Goal: Task Accomplishment & Management: Use online tool/utility

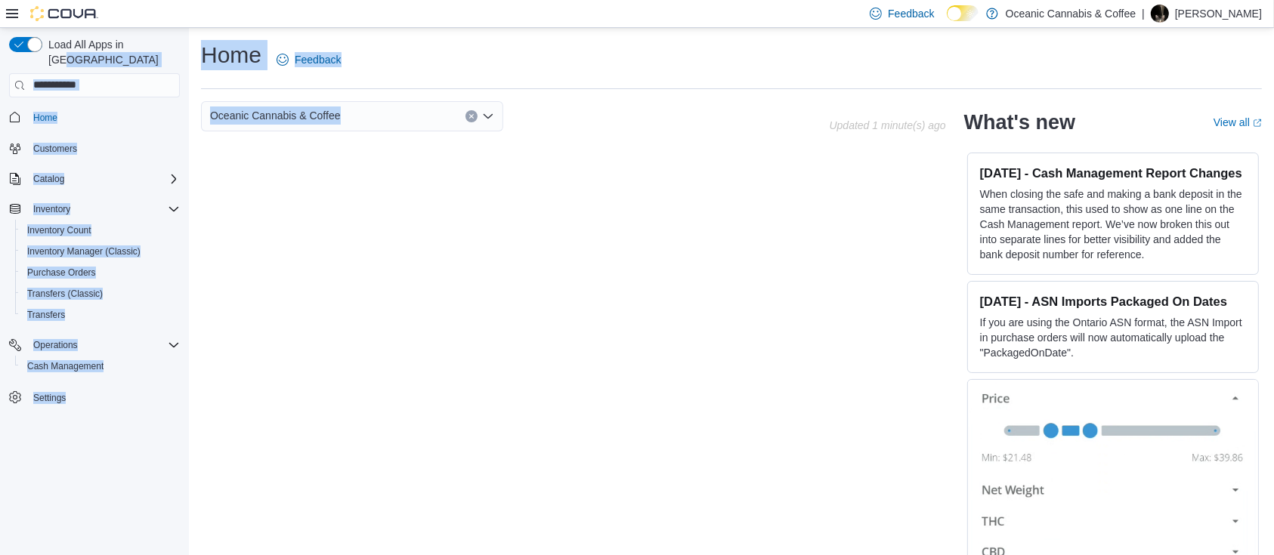
drag, startPoint x: 0, startPoint y: 0, endPoint x: 145, endPoint y: 51, distance: 153.9
click at [145, 51] on div "Load All Apps in New Hub Home Customers Catalog Inventory Inventory Count Inven…" at bounding box center [637, 303] width 1274 height 550
click at [69, 224] on span "Inventory Count" at bounding box center [59, 230] width 64 height 12
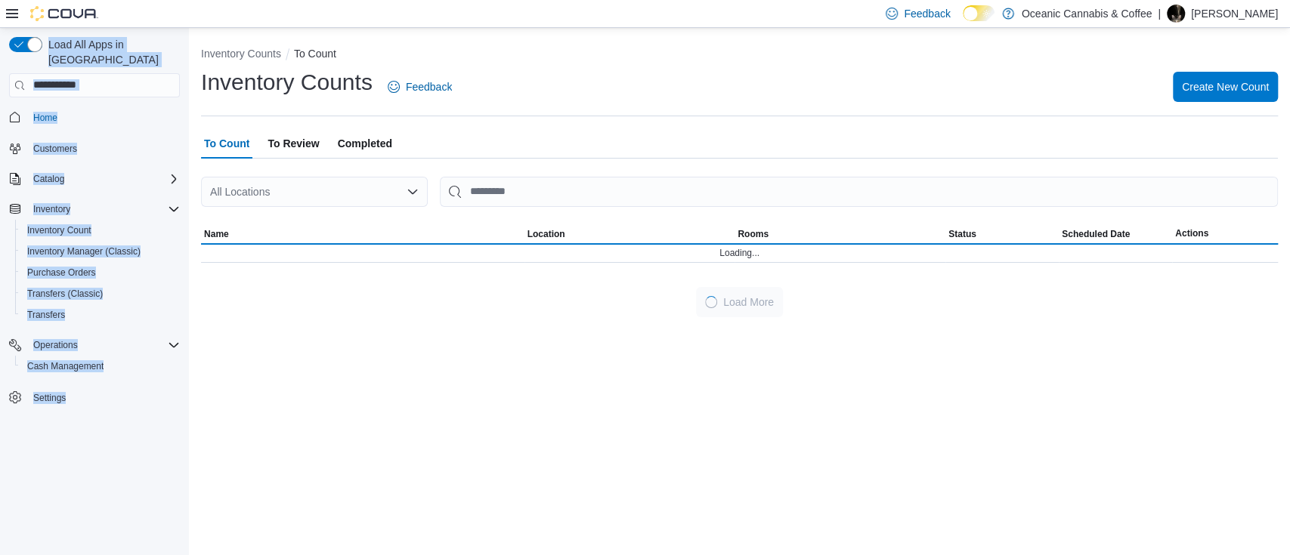
click at [290, 150] on span "To Review" at bounding box center [292, 143] width 51 height 30
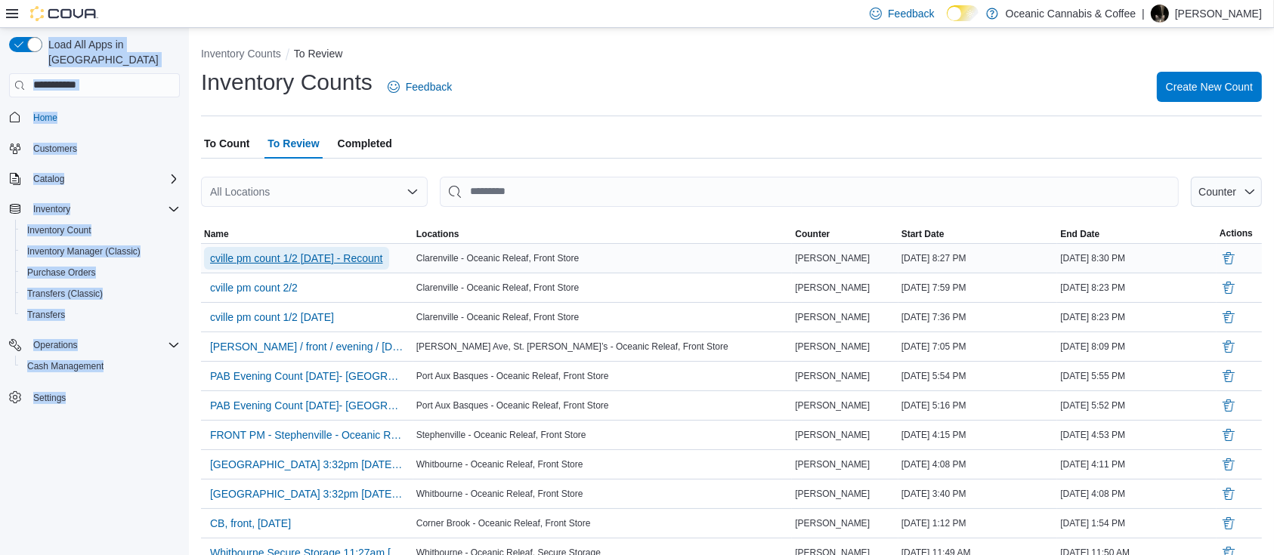
click at [355, 251] on span "cville pm count 1/2 [DATE] - Recount" at bounding box center [296, 258] width 173 height 15
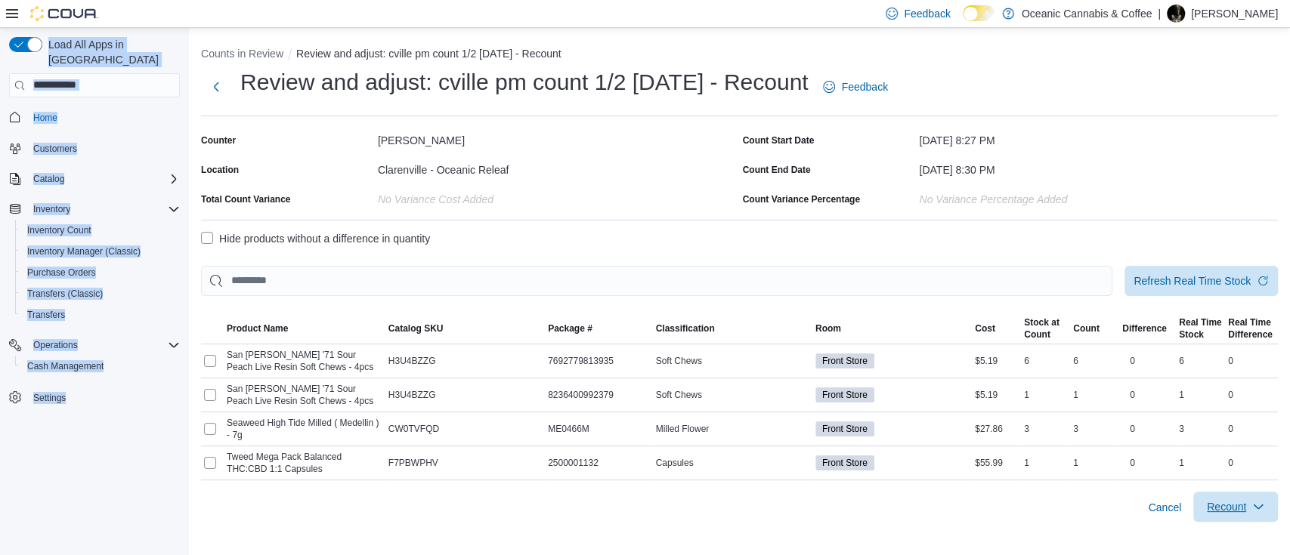
click at [1234, 499] on span "Recount" at bounding box center [1226, 506] width 39 height 15
click at [1171, 505] on span "Cancel" at bounding box center [1164, 507] width 33 height 15
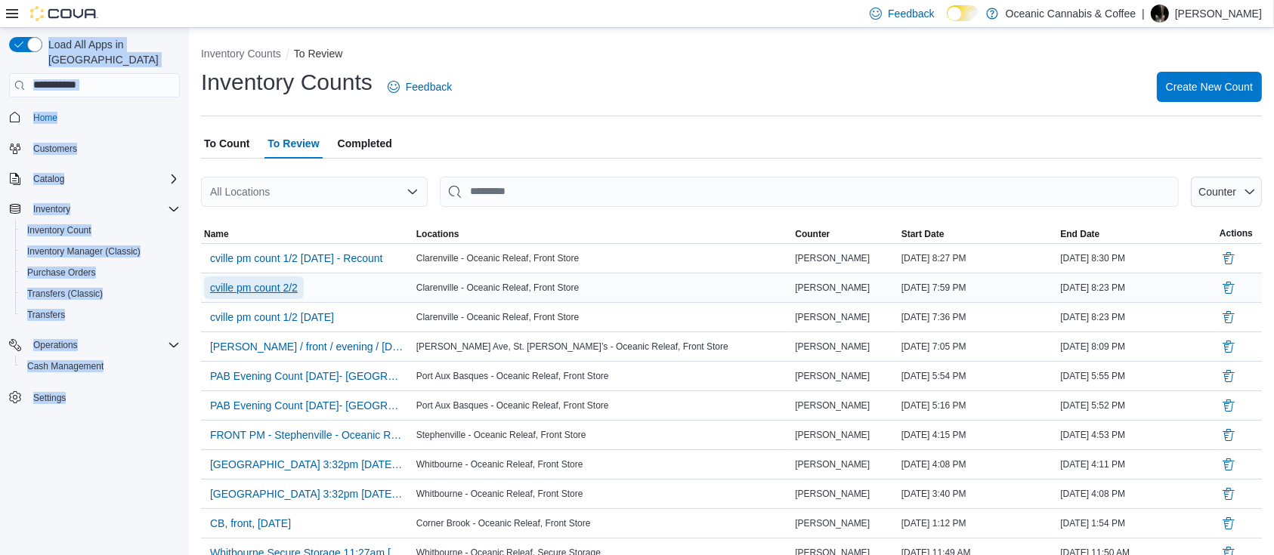
click at [290, 279] on span "cville pm count 2/2" at bounding box center [254, 288] width 88 height 23
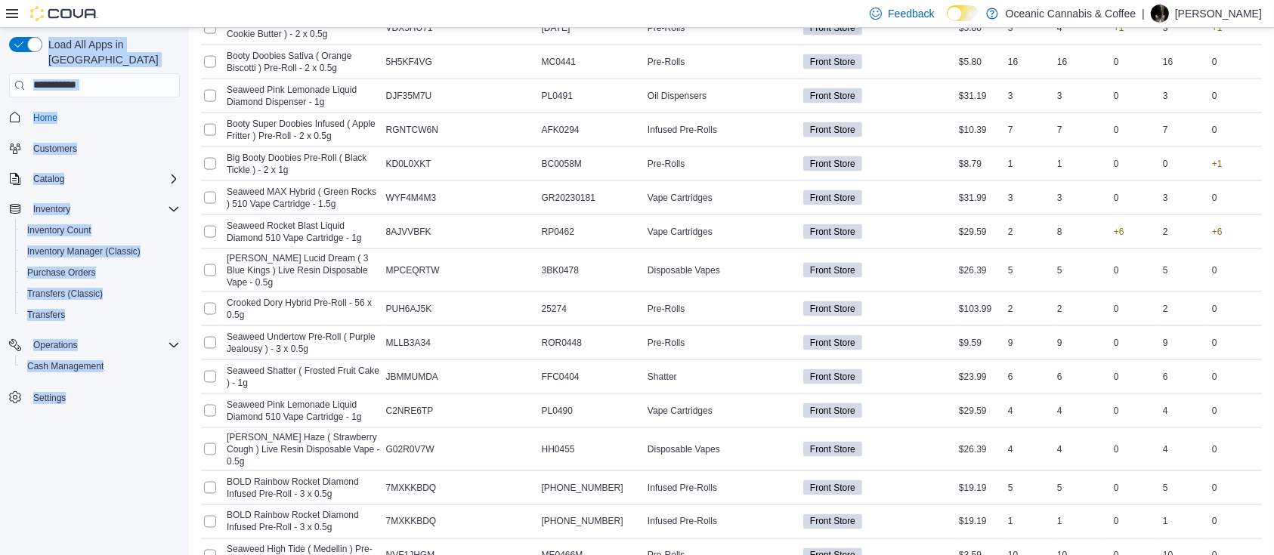
scroll to position [2490, 0]
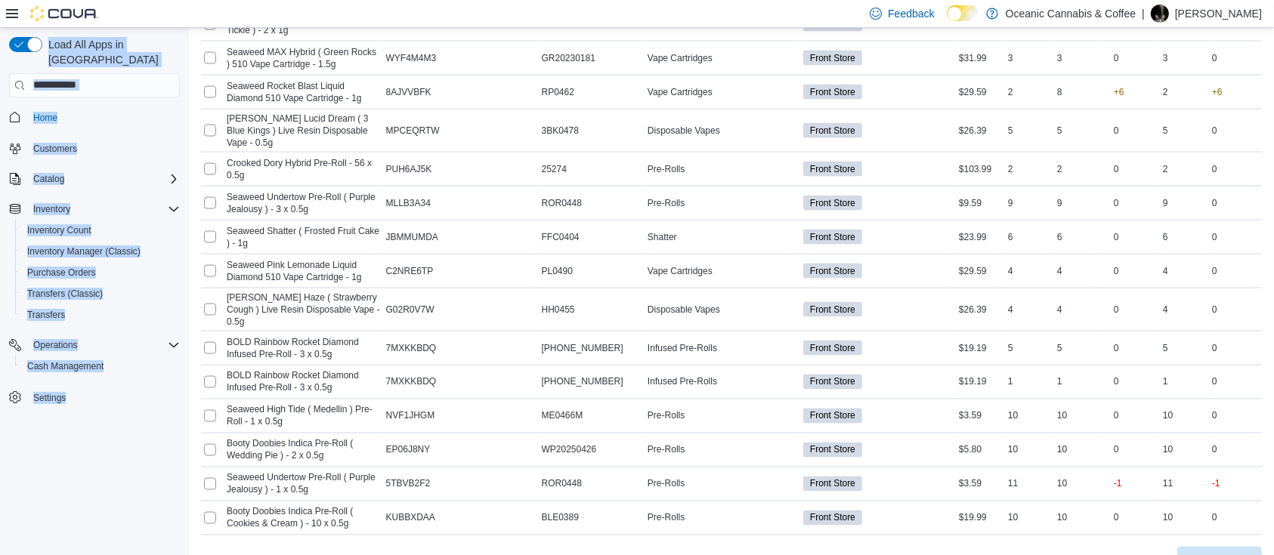
click at [1230, 555] on span "Recount" at bounding box center [1210, 562] width 39 height 15
click at [1189, 486] on span "Recount all with differences" at bounding box center [1191, 492] width 129 height 15
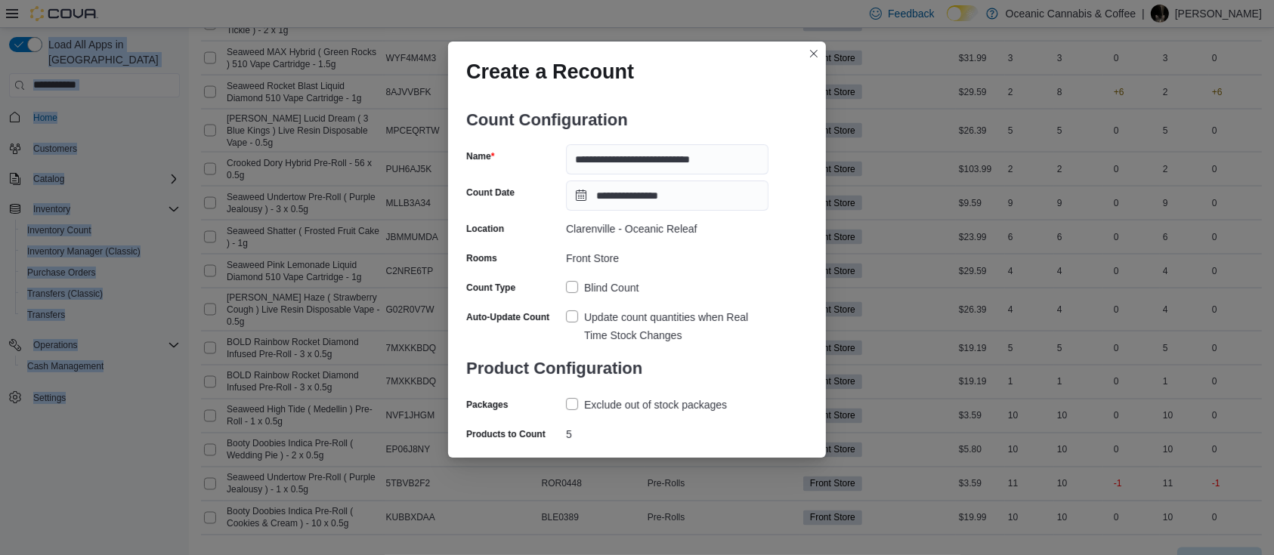
scroll to position [30, 0]
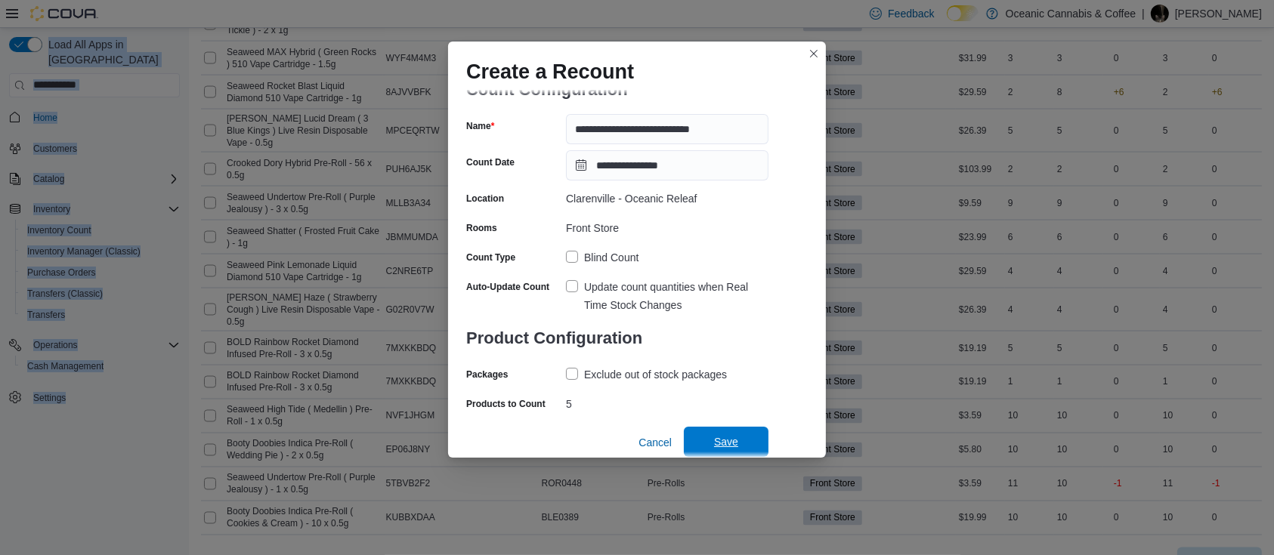
click at [717, 451] on span "Save" at bounding box center [726, 442] width 66 height 30
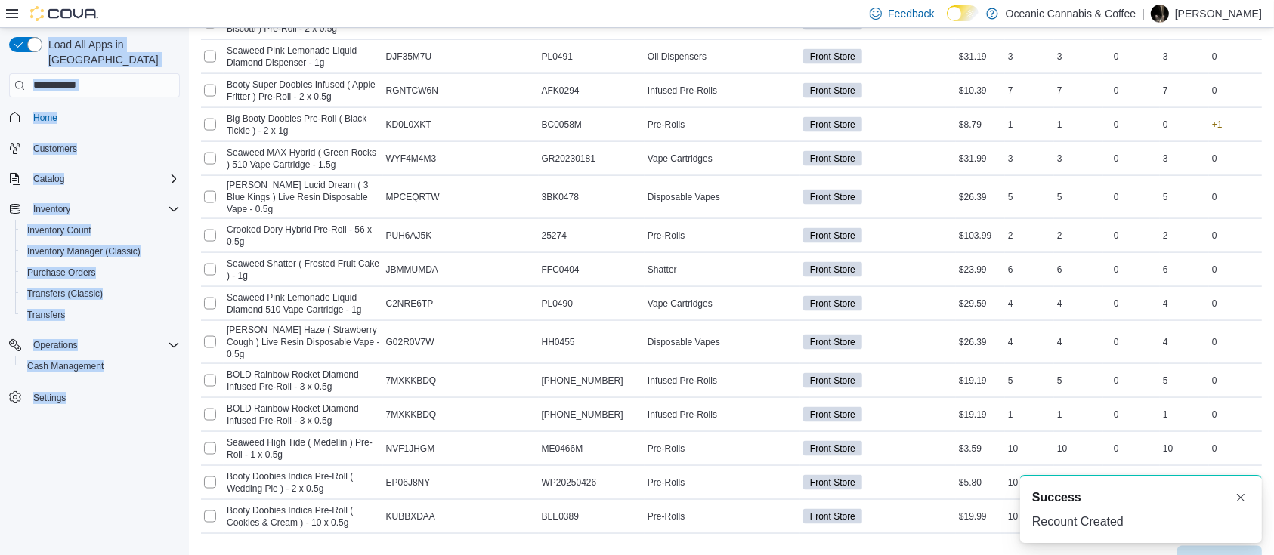
scroll to position [0, 0]
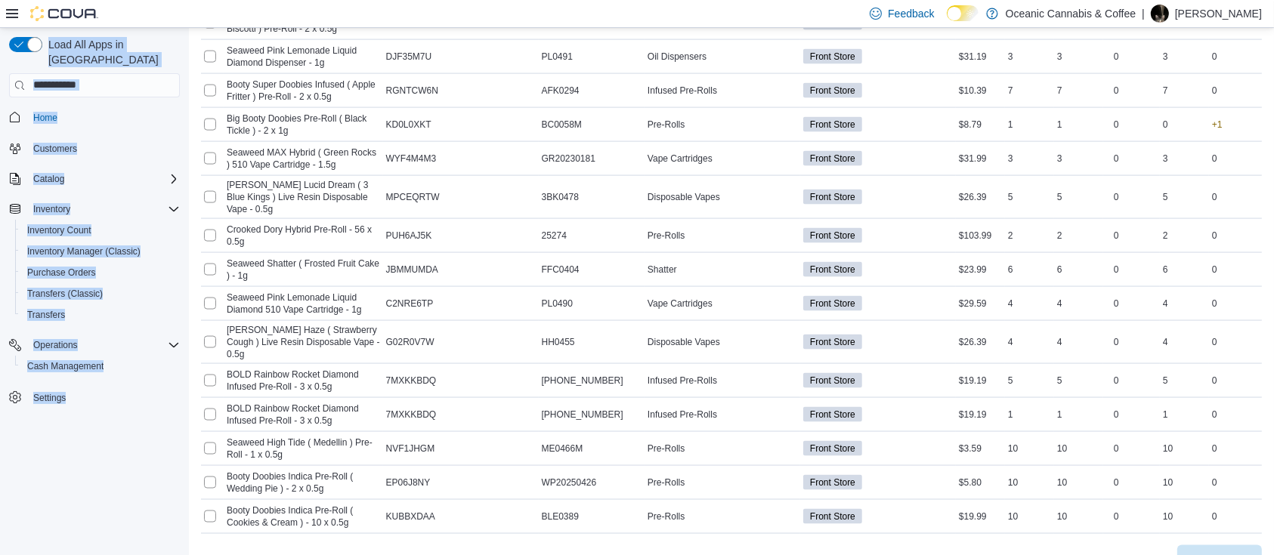
click at [1225, 553] on span "Recount" at bounding box center [1210, 560] width 39 height 15
click at [1152, 554] on span "Cancel" at bounding box center [1148, 561] width 33 height 15
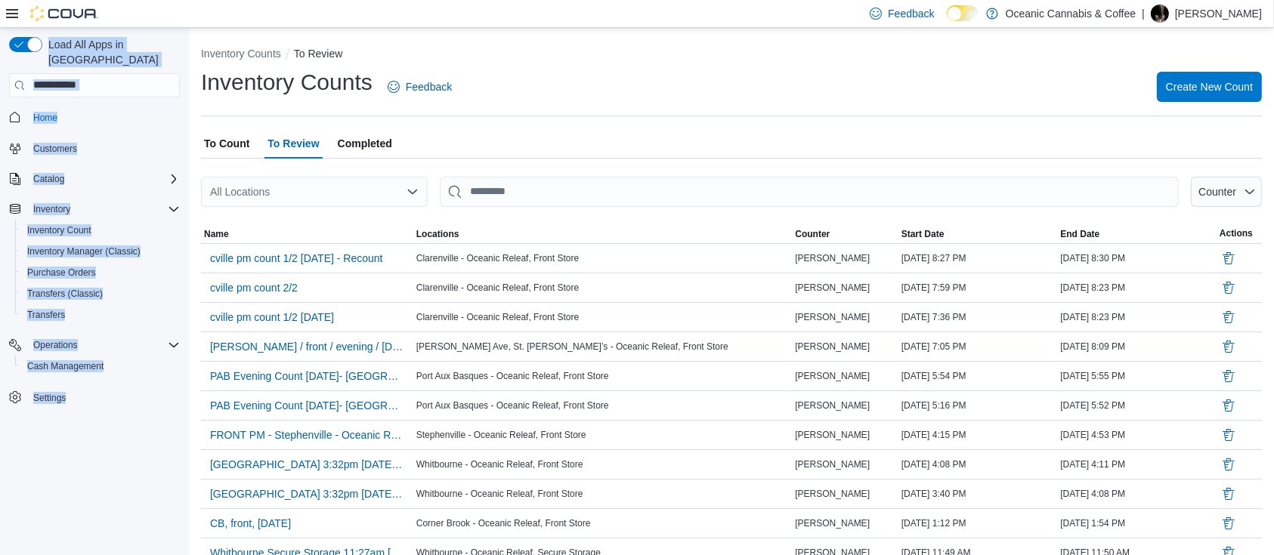
click at [221, 133] on span "To Count" at bounding box center [226, 143] width 45 height 30
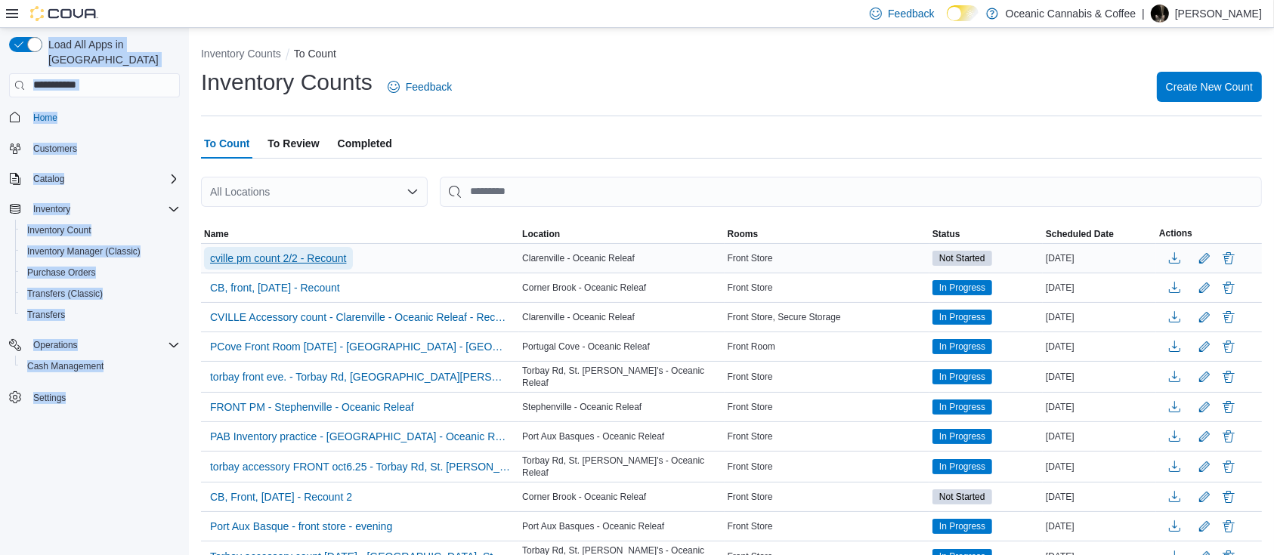
click at [312, 255] on span "cville pm count 2/2 - Recount" at bounding box center [278, 258] width 137 height 15
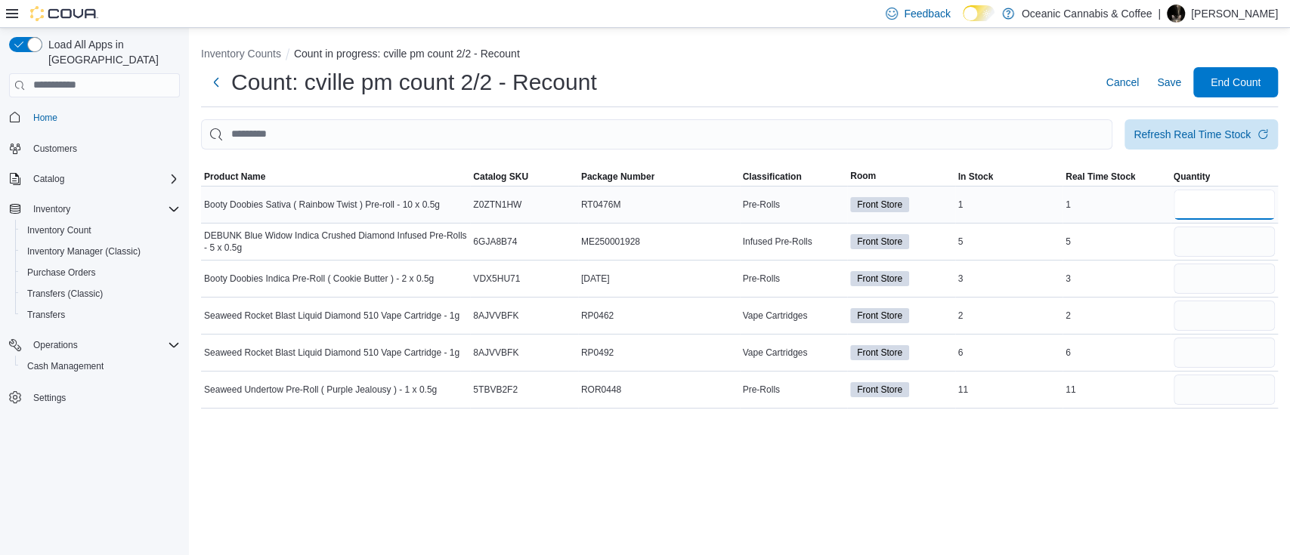
click at [1236, 210] on input "number" at bounding box center [1224, 205] width 102 height 30
type input "*"
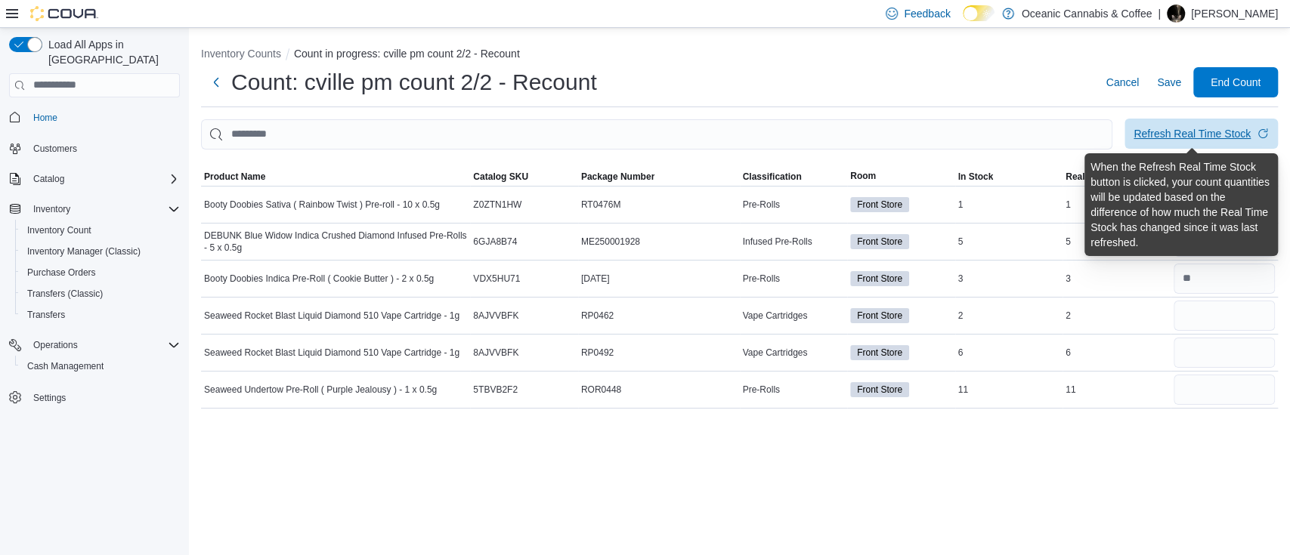
click at [1214, 135] on div "Refresh Real Time Stock" at bounding box center [1191, 133] width 117 height 15
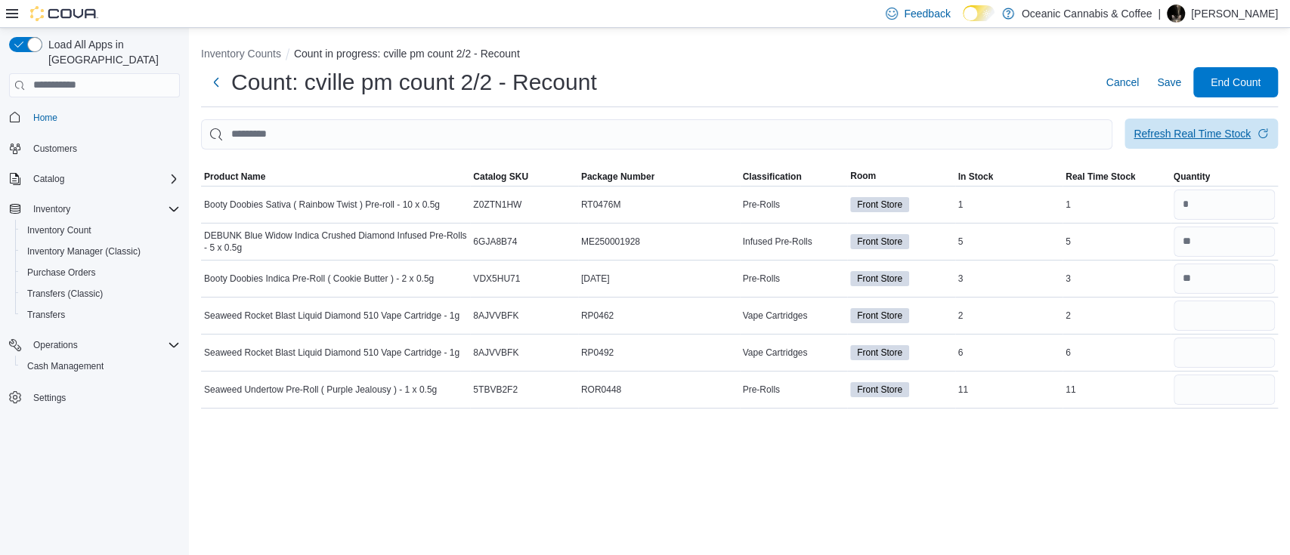
click at [1217, 127] on div "Refresh Real Time Stock" at bounding box center [1191, 133] width 117 height 15
click at [1198, 317] on input "number" at bounding box center [1224, 316] width 102 height 30
type input "*"
click at [1193, 347] on input "number" at bounding box center [1224, 353] width 102 height 30
type input "*"
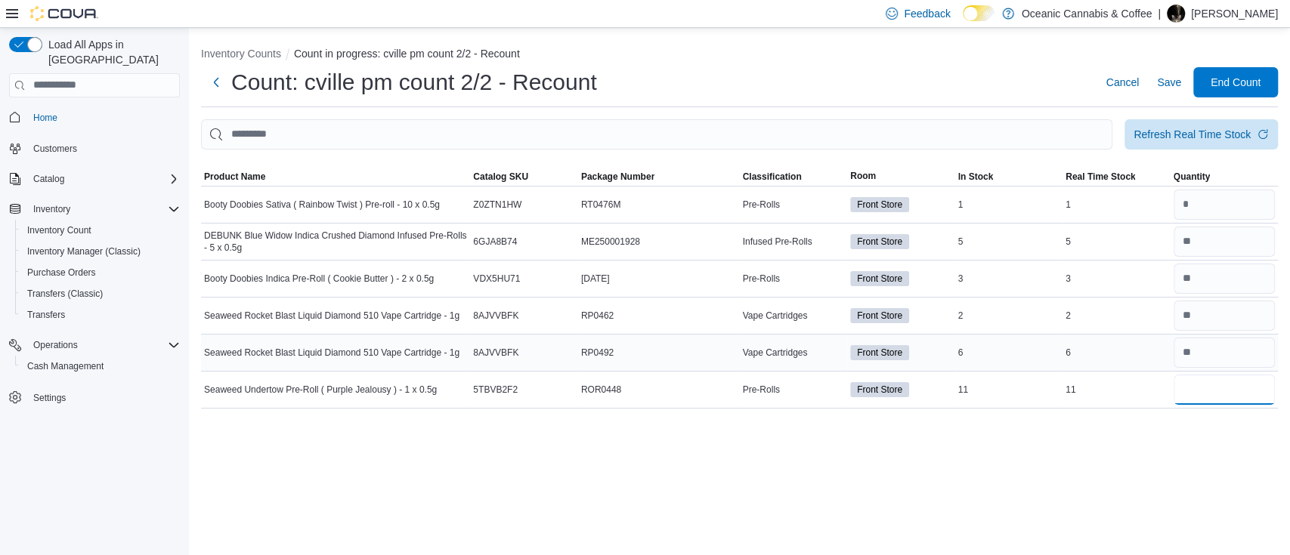
type input "**"
click at [1223, 83] on span "End Count" at bounding box center [1235, 81] width 50 height 15
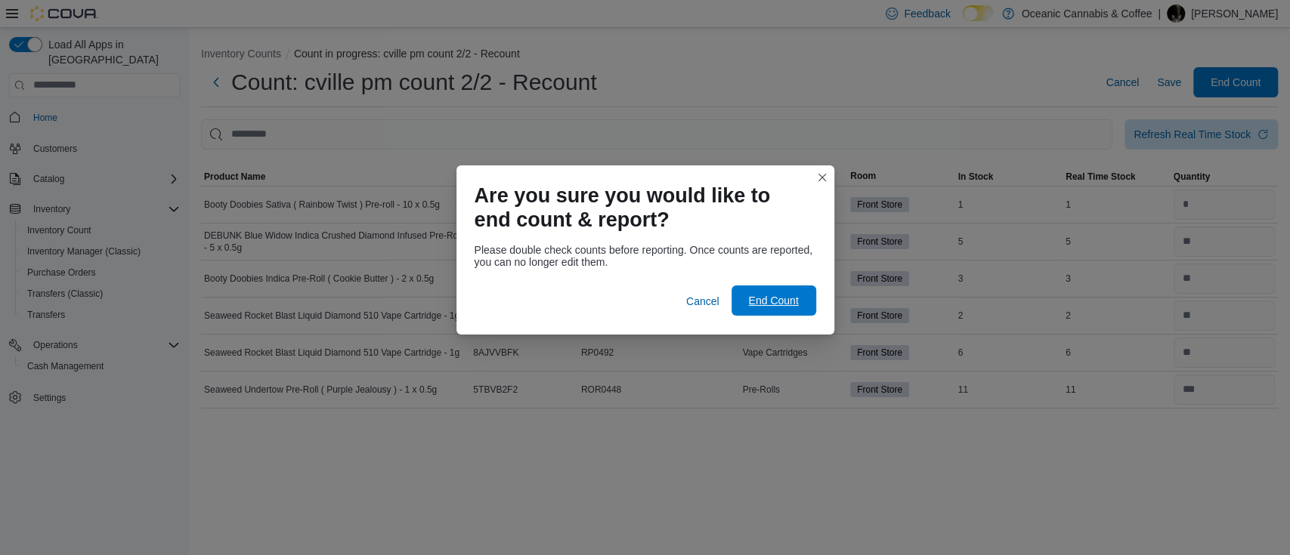
click at [750, 299] on span "End Count" at bounding box center [773, 300] width 50 height 15
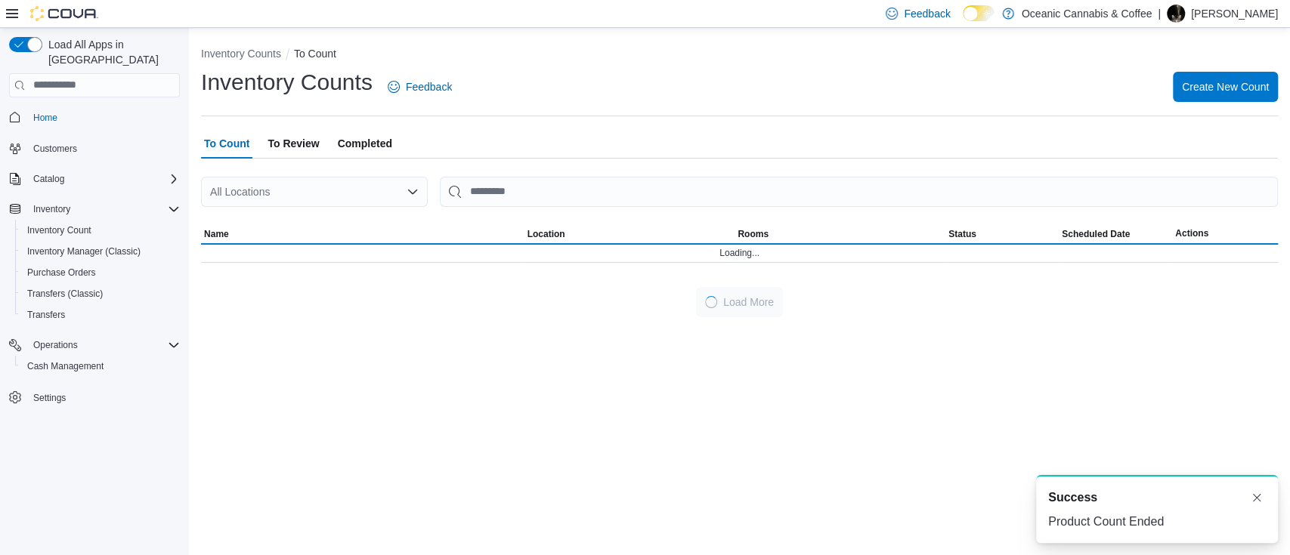
click at [292, 144] on span "To Review" at bounding box center [292, 143] width 51 height 30
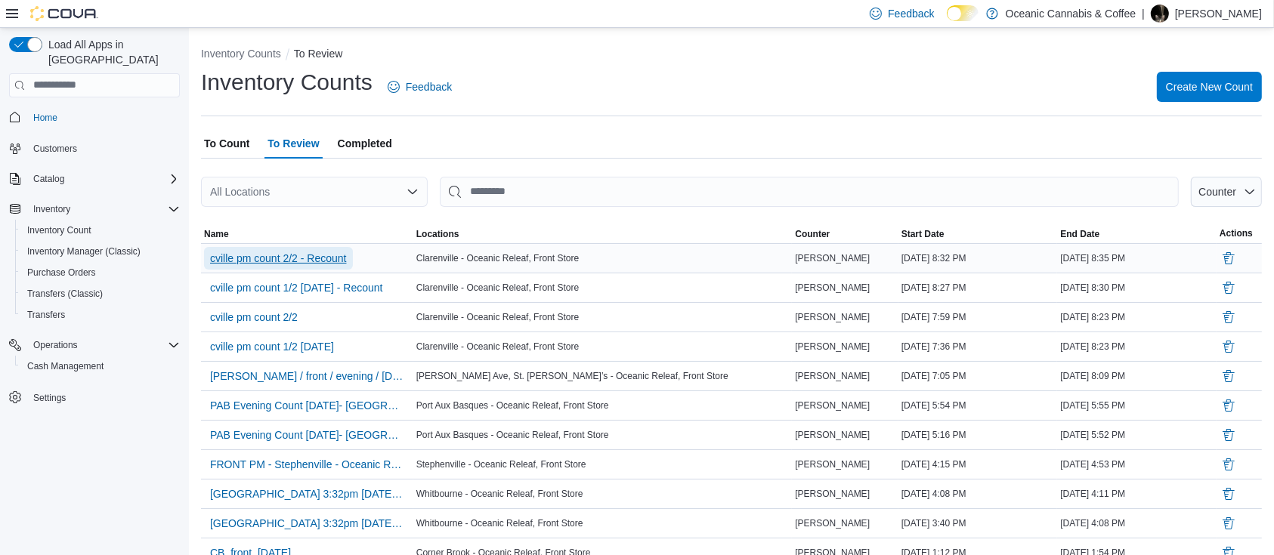
click at [326, 253] on span "cville pm count 2/2 - Recount" at bounding box center [278, 258] width 137 height 15
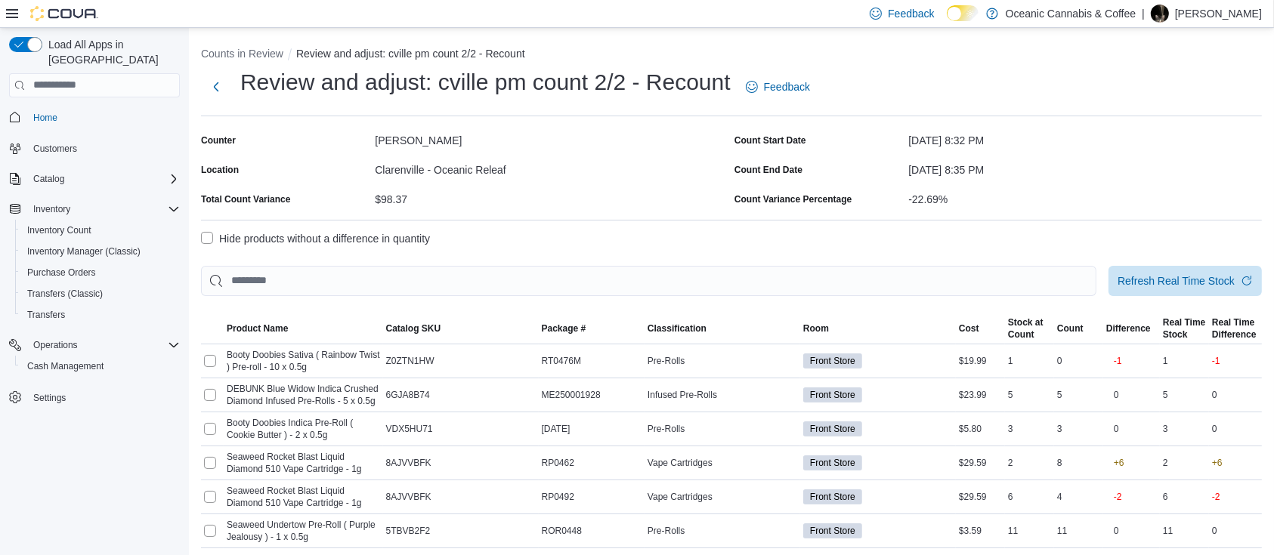
scroll to position [47, 0]
click at [593, 172] on div "Clarenville - Oceanic Releaf" at bounding box center [552, 167] width 354 height 18
